Goal: Transaction & Acquisition: Purchase product/service

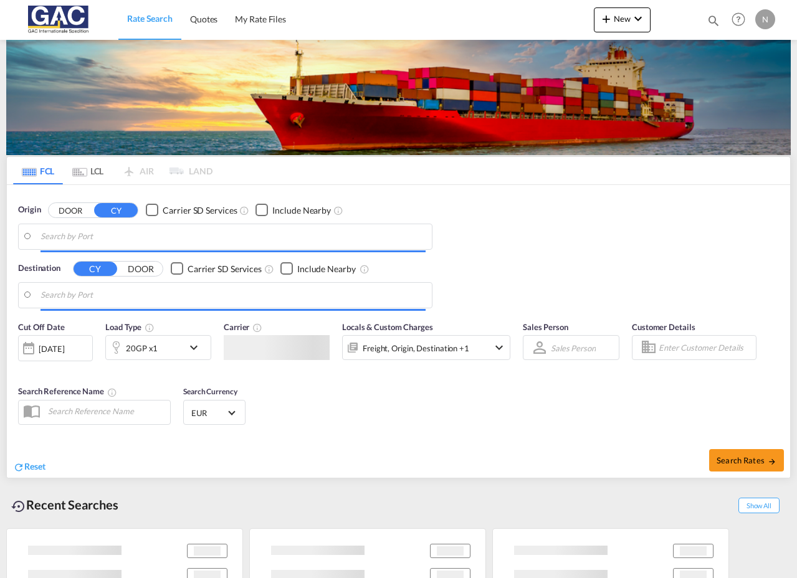
type input "[GEOGRAPHIC_DATA], [GEOGRAPHIC_DATA]"
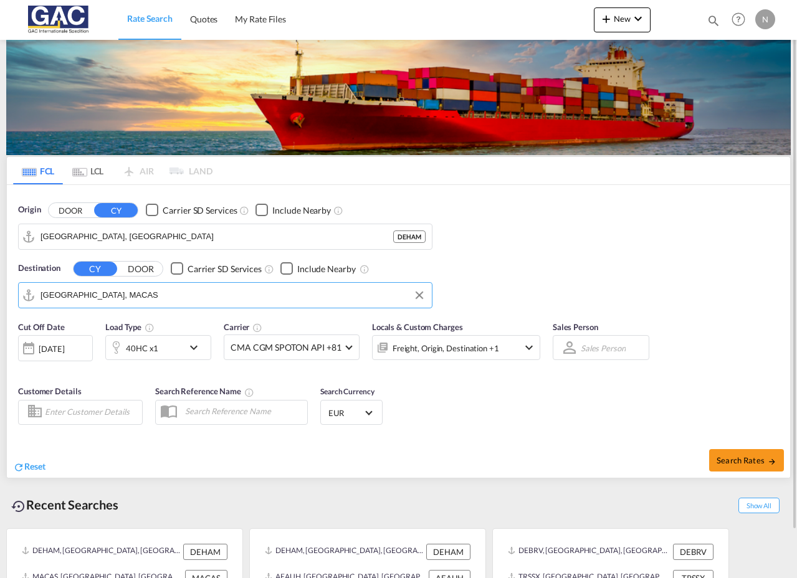
click at [110, 297] on input "[GEOGRAPHIC_DATA], MACAS" at bounding box center [233, 295] width 385 height 19
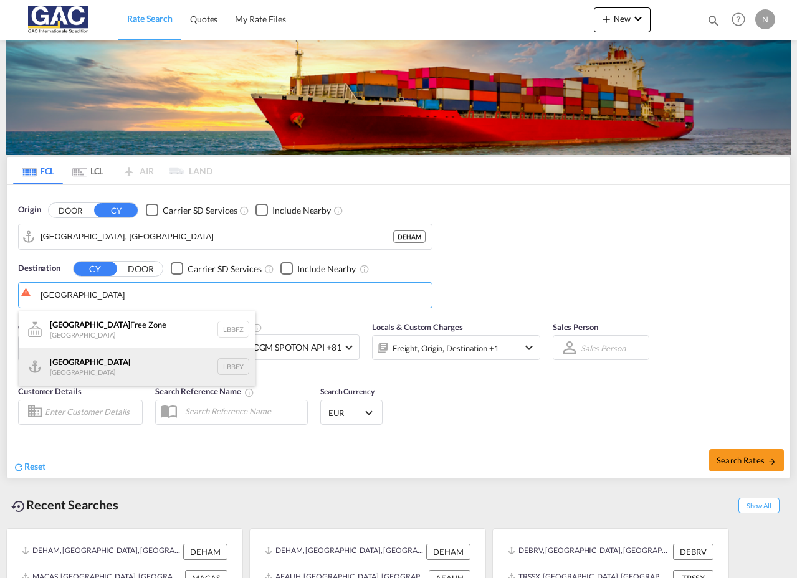
click at [106, 373] on div "Beirut [GEOGRAPHIC_DATA] LBBEY" at bounding box center [137, 366] width 237 height 37
type input "[GEOGRAPHIC_DATA], LBBEY"
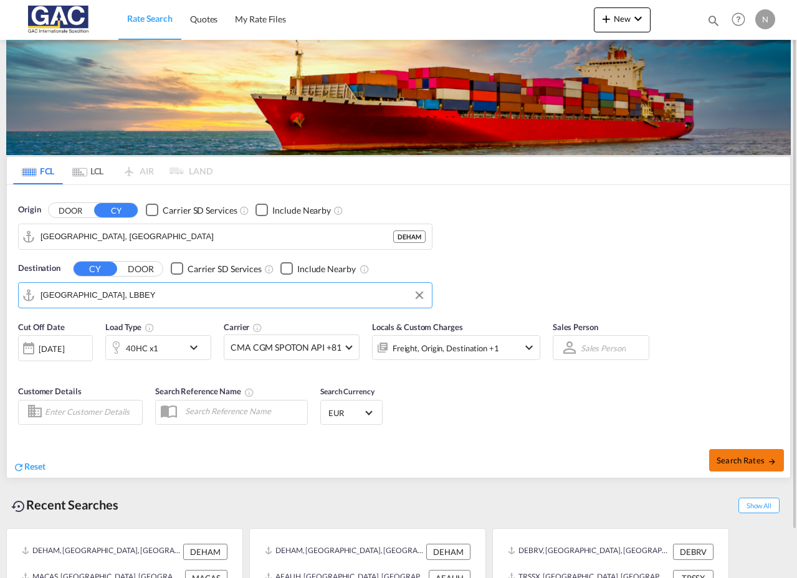
drag, startPoint x: 742, startPoint y: 462, endPoint x: 749, endPoint y: 461, distance: 6.5
click at [749, 461] on span "Search Rates" at bounding box center [747, 461] width 60 height 10
type input "DEHAM to LBBEY / [DATE]"
